Goal: Task Accomplishment & Management: Use online tool/utility

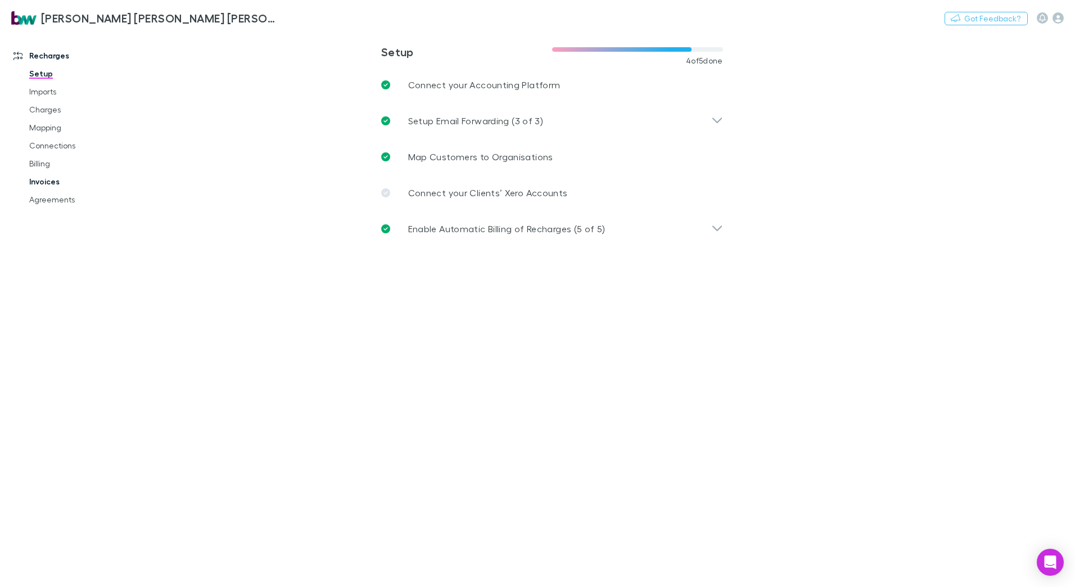
click at [58, 180] on link "Invoices" at bounding box center [85, 182] width 134 height 18
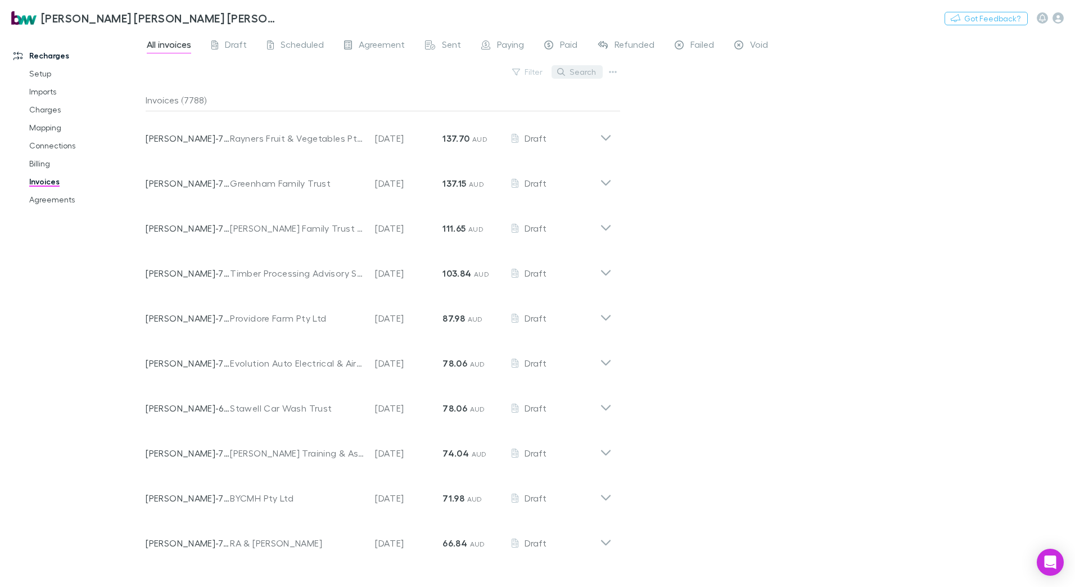
click at [574, 71] on button "Search" at bounding box center [577, 71] width 51 height 13
type input "*****"
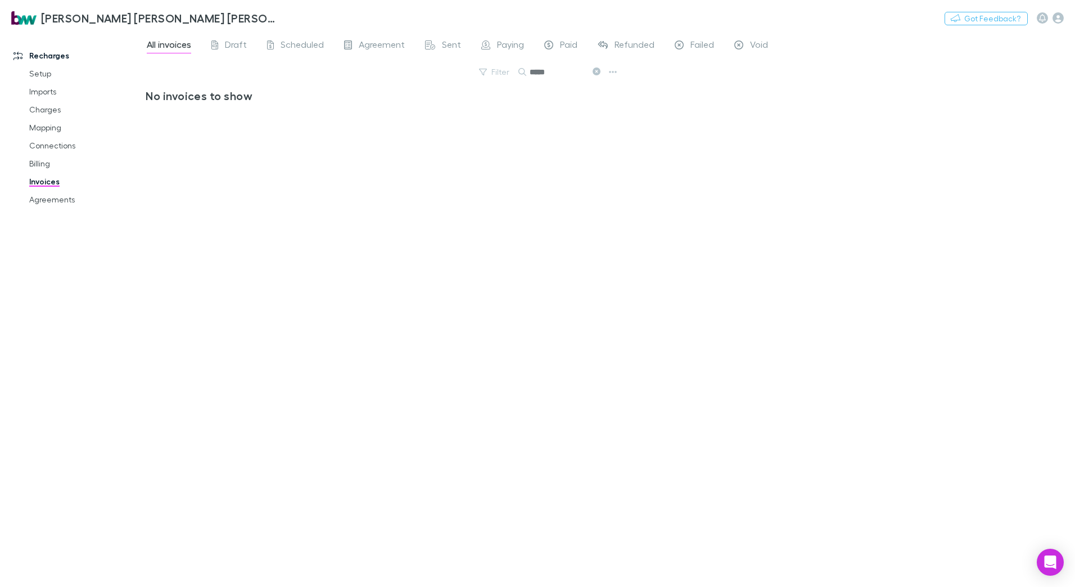
click at [599, 69] on icon at bounding box center [597, 71] width 8 height 8
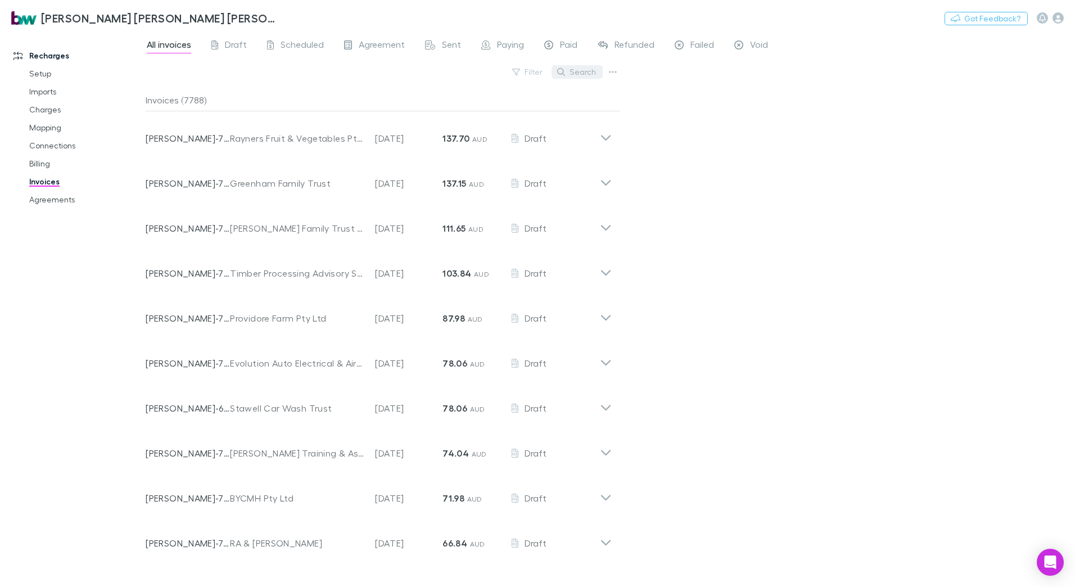
click at [572, 71] on button "Search" at bounding box center [577, 71] width 51 height 13
type input "*****"
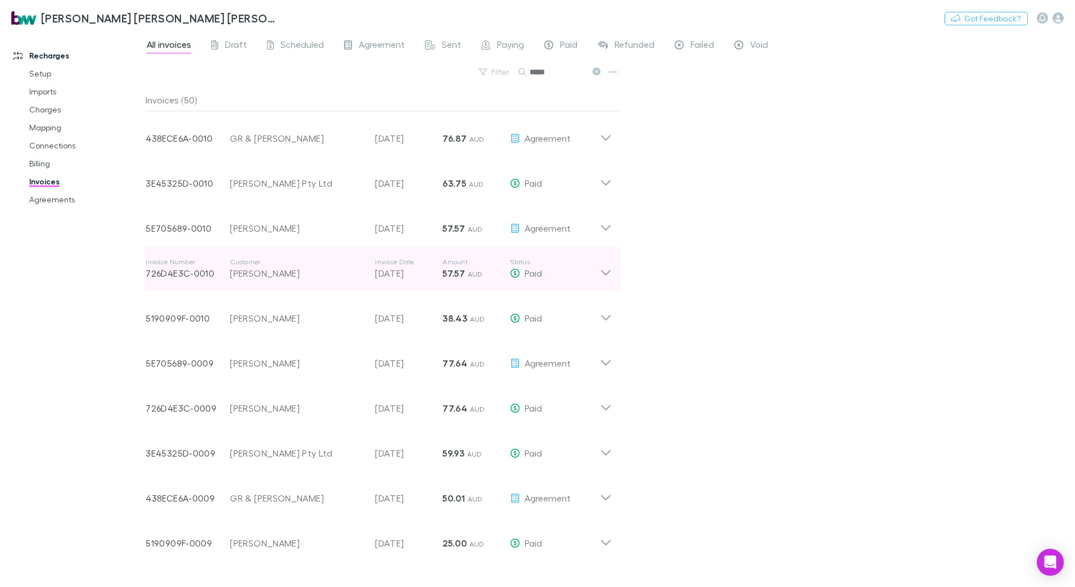
click at [607, 273] on icon at bounding box center [606, 268] width 12 height 22
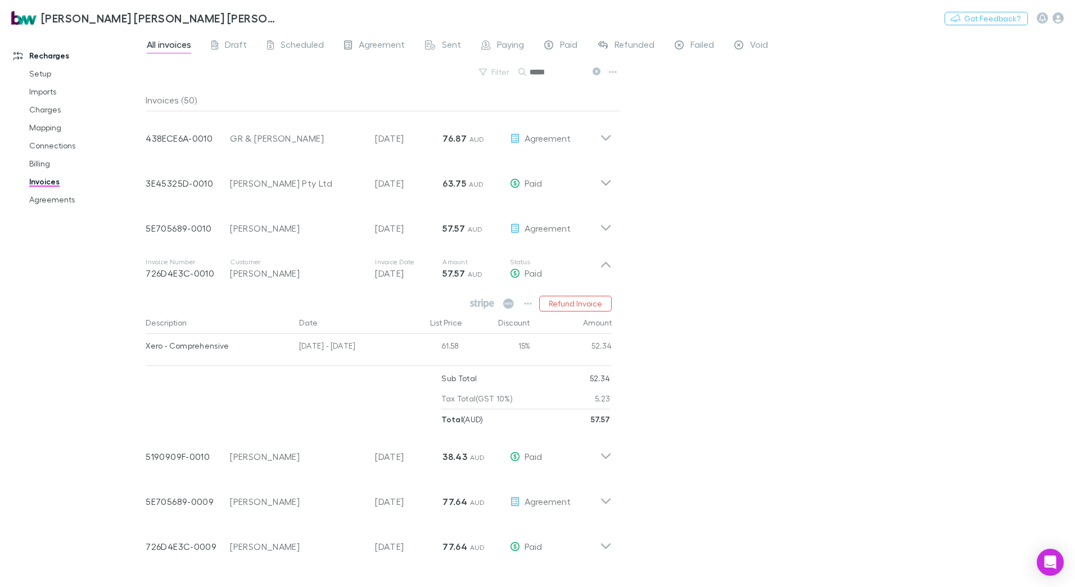
click at [201, 350] on div "Xero - Comprehensive" at bounding box center [218, 346] width 144 height 24
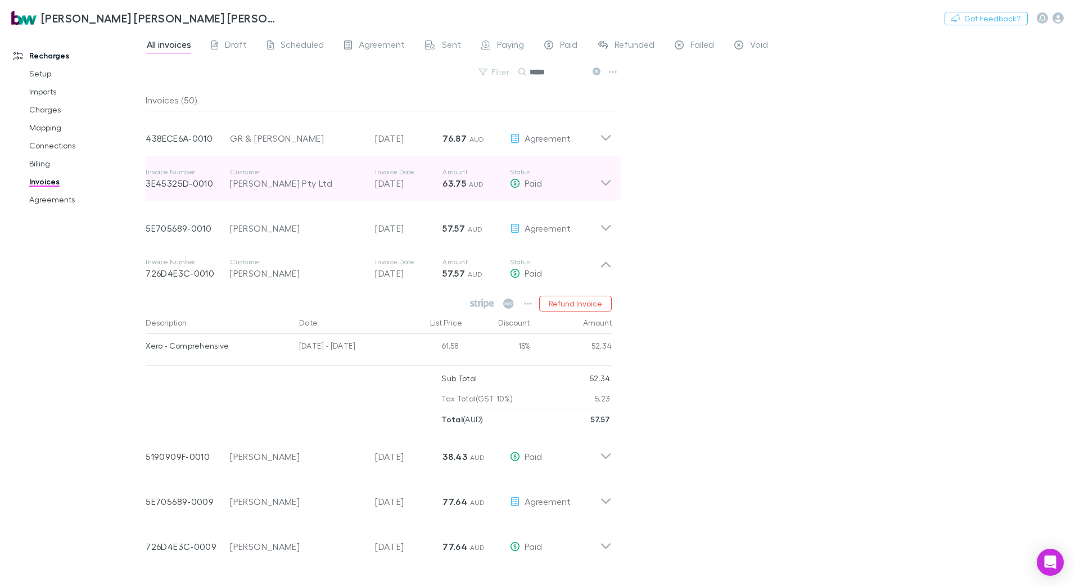
click at [605, 180] on icon at bounding box center [606, 179] width 12 height 22
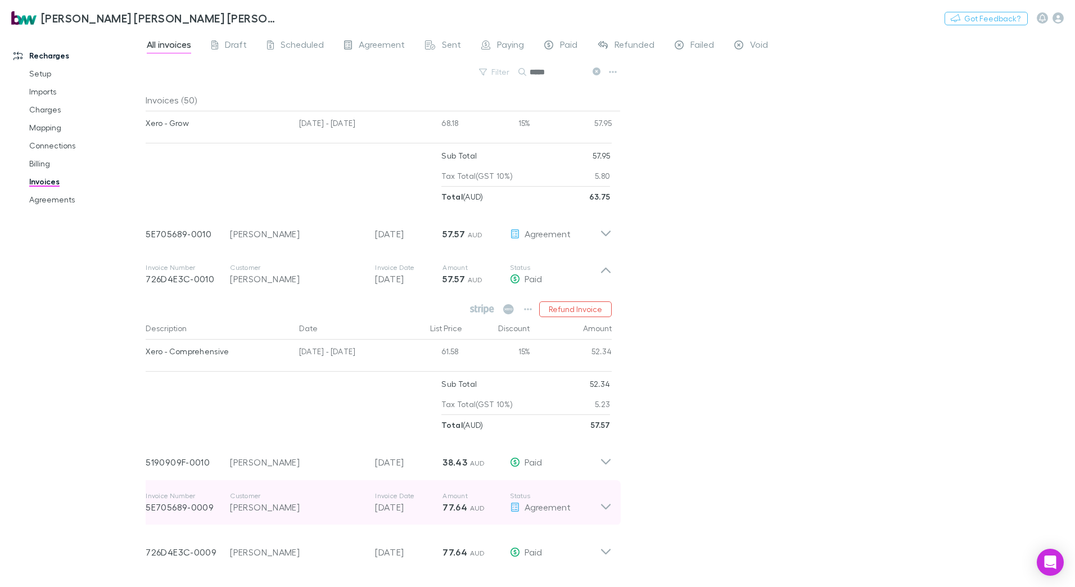
scroll to position [169, 0]
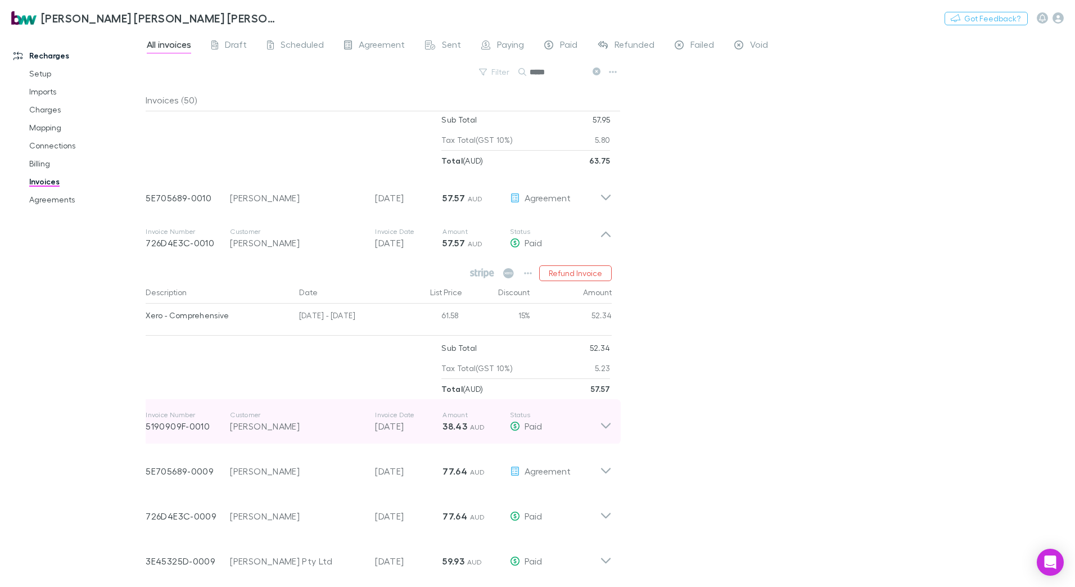
click at [601, 426] on icon at bounding box center [606, 421] width 12 height 22
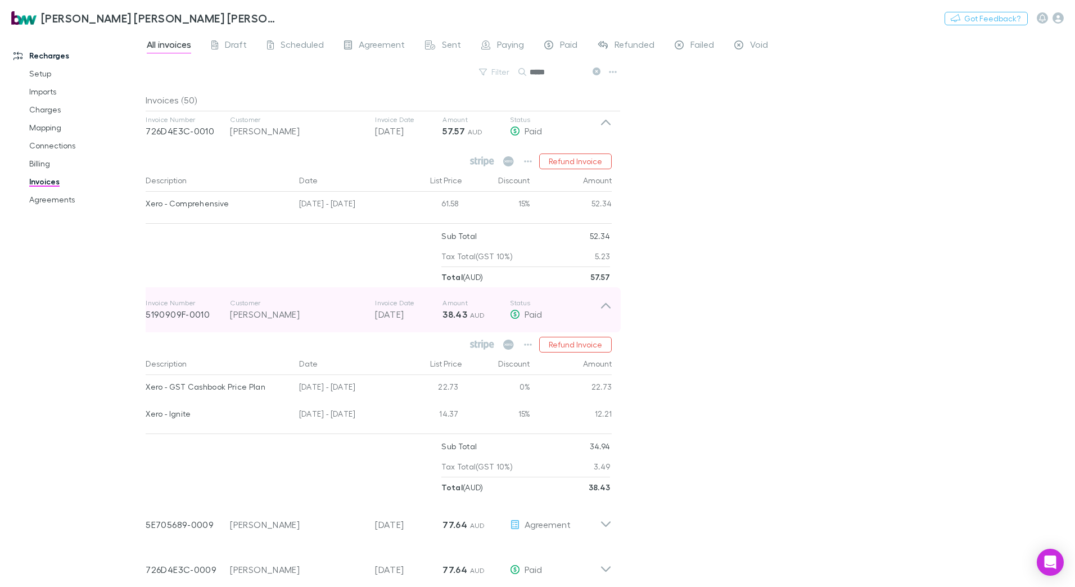
scroll to position [281, 0]
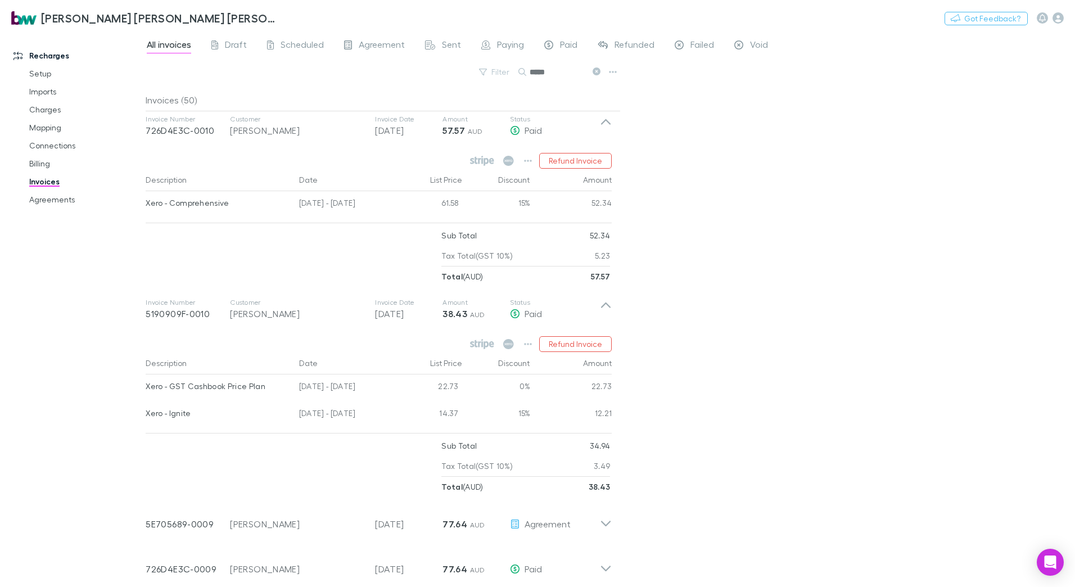
click at [168, 210] on div "Xero - Comprehensive" at bounding box center [218, 203] width 144 height 24
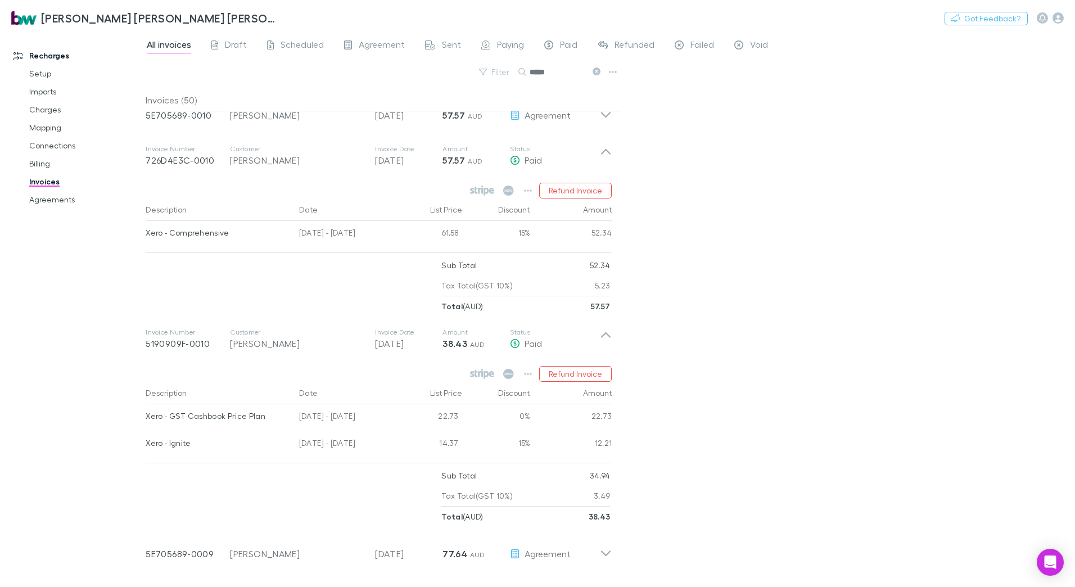
scroll to position [225, 0]
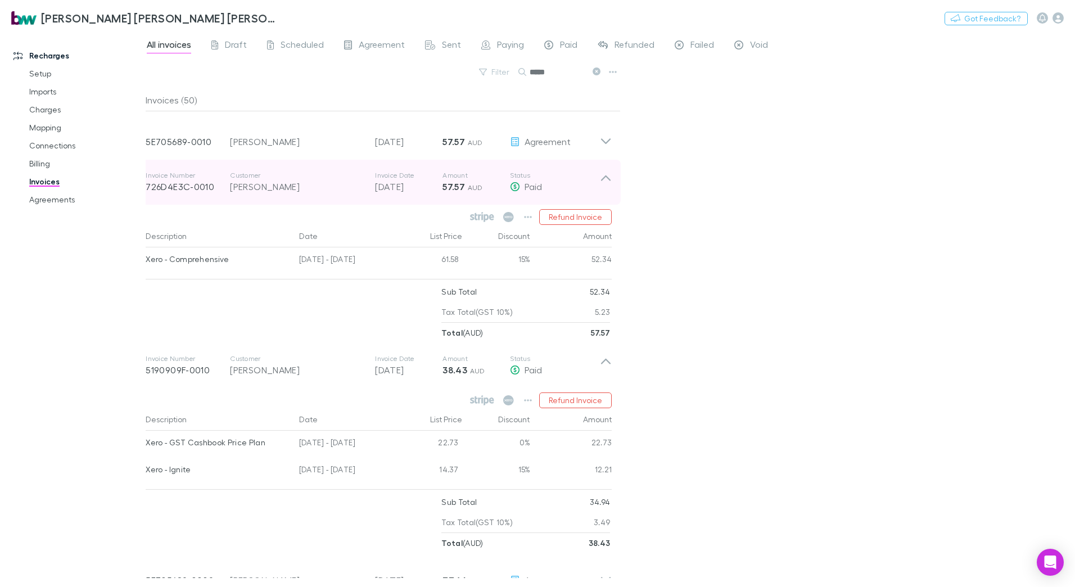
drag, startPoint x: 148, startPoint y: 191, endPoint x: 155, endPoint y: 189, distance: 7.0
click at [155, 189] on p "726D4E3C-0010" at bounding box center [188, 186] width 84 height 13
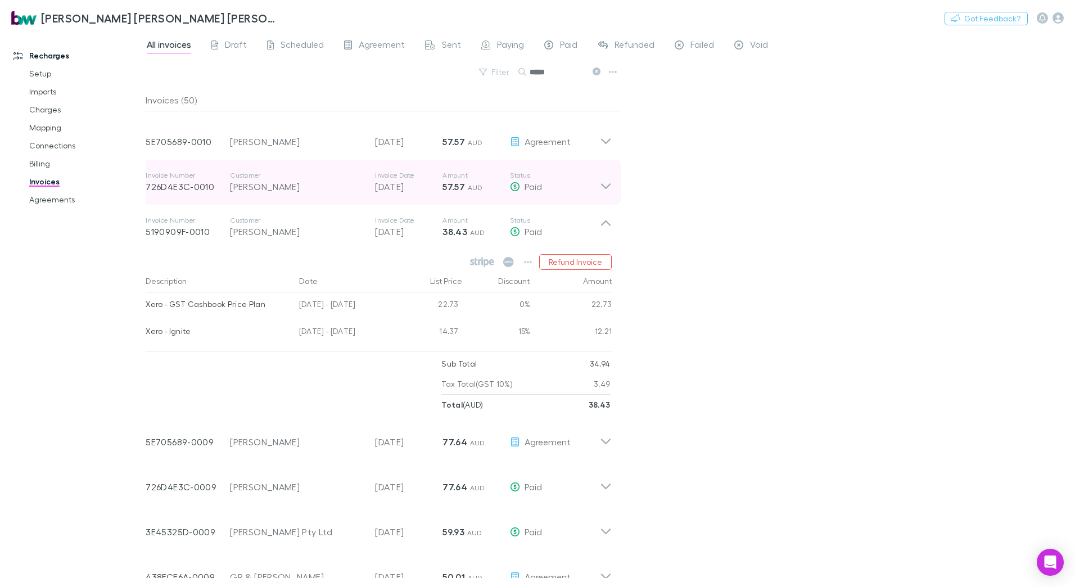
click at [149, 188] on p "726D4E3C-0010" at bounding box center [188, 186] width 84 height 13
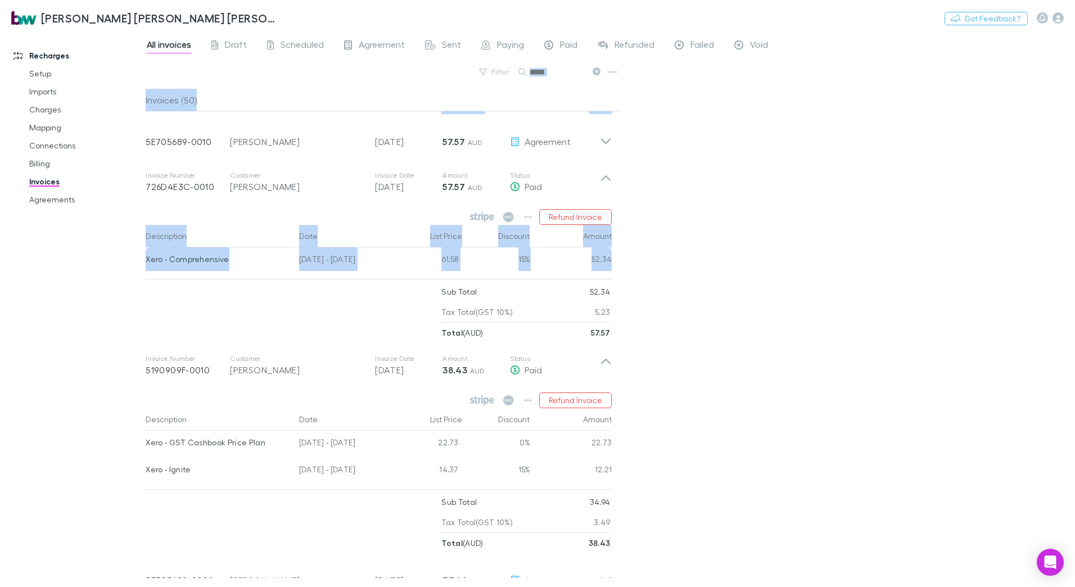
drag, startPoint x: 145, startPoint y: 233, endPoint x: 605, endPoint y: 277, distance: 462.6
click at [605, 277] on div "Recharges Setup Imports Charges Mapping Connections Billing Invoices Agreements…" at bounding box center [537, 308] width 1075 height 555
copy div "All invoices Draft Scheduled Agreement Sent Paying Paid Refunded Failed Void Fi…"
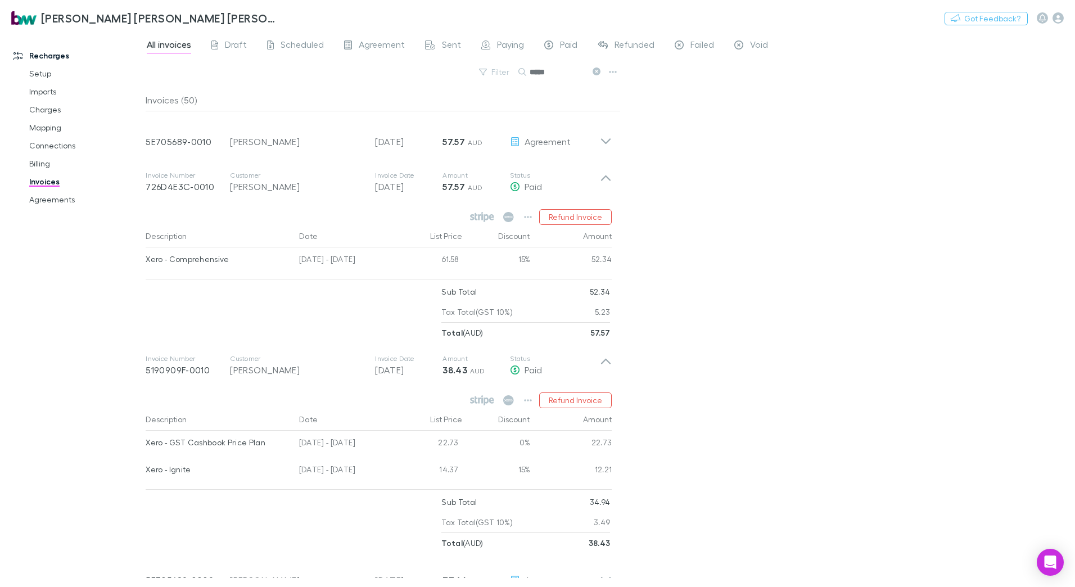
drag, startPoint x: 608, startPoint y: 332, endPoint x: 615, endPoint y: 334, distance: 7.1
click at [608, 332] on strong "57.57" at bounding box center [601, 333] width 20 height 10
click at [608, 329] on strong "57.57" at bounding box center [601, 333] width 20 height 10
click at [611, 329] on div "Sub Total 52.34 Tax Total (GST 10%) 5.23 Total ( AUD ) 57.57" at bounding box center [379, 312] width 466 height 61
